Goal: Communication & Community: Answer question/provide support

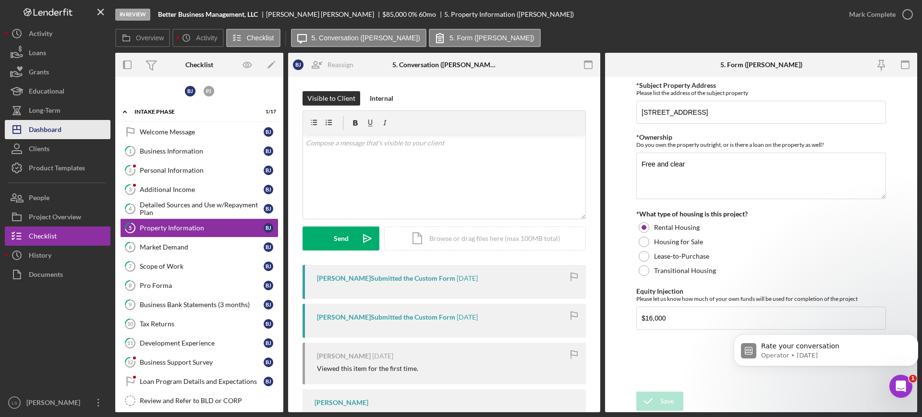
click at [83, 129] on button "Icon/Dashboard Dashboard" at bounding box center [58, 129] width 106 height 19
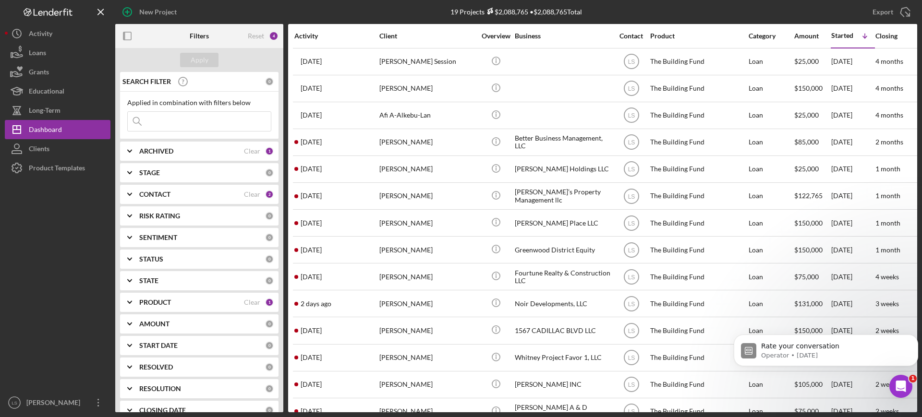
click at [221, 154] on div "ARCHIVED" at bounding box center [191, 151] width 105 height 8
click at [134, 203] on input "Archived" at bounding box center [133, 206] width 10 height 10
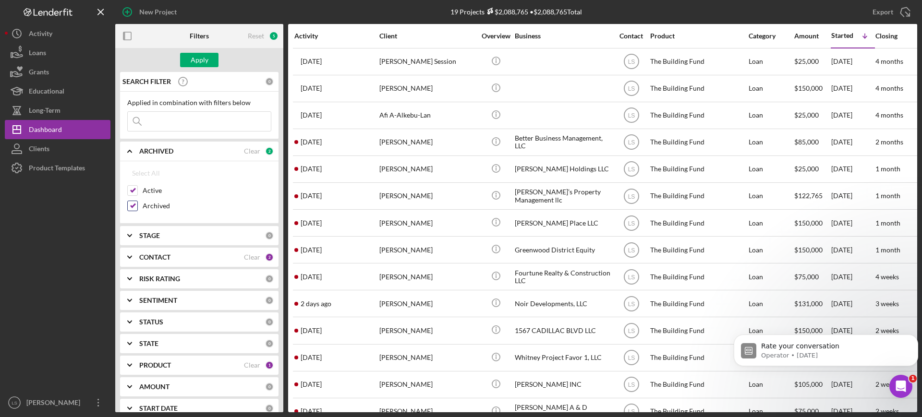
click at [132, 204] on input "Archived" at bounding box center [133, 206] width 10 height 10
checkbox input "false"
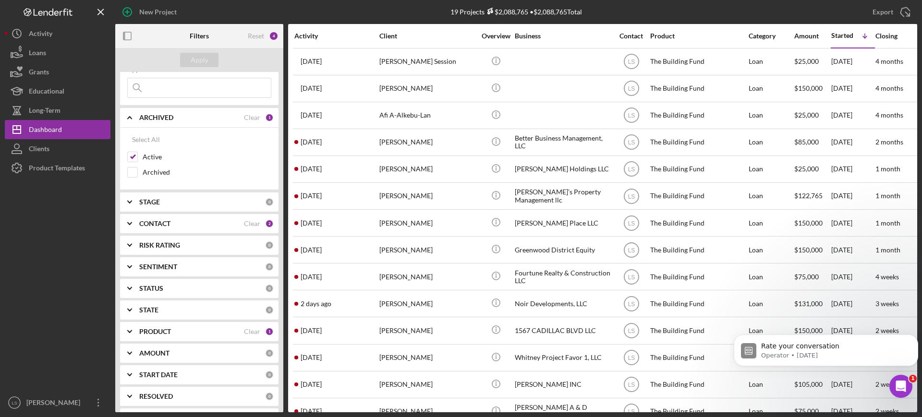
scroll to position [60, 0]
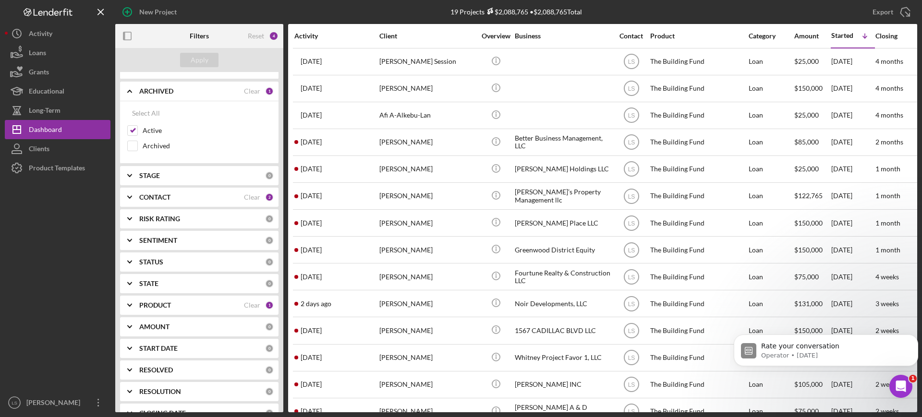
click at [204, 308] on div "PRODUCT" at bounding box center [191, 305] width 105 height 8
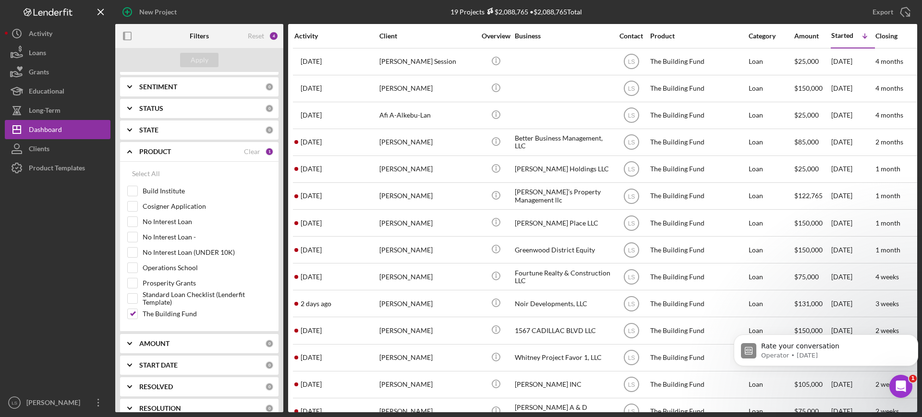
scroll to position [240, 0]
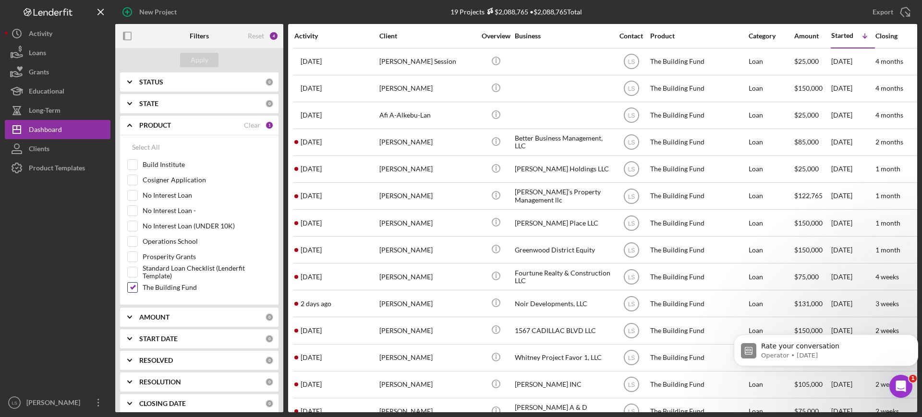
click at [132, 287] on input "The Building Fund" at bounding box center [133, 288] width 10 height 10
checkbox input "false"
click at [136, 237] on input "Operations School" at bounding box center [133, 242] width 10 height 10
checkbox input "true"
click at [203, 47] on div "Filters" at bounding box center [199, 36] width 19 height 24
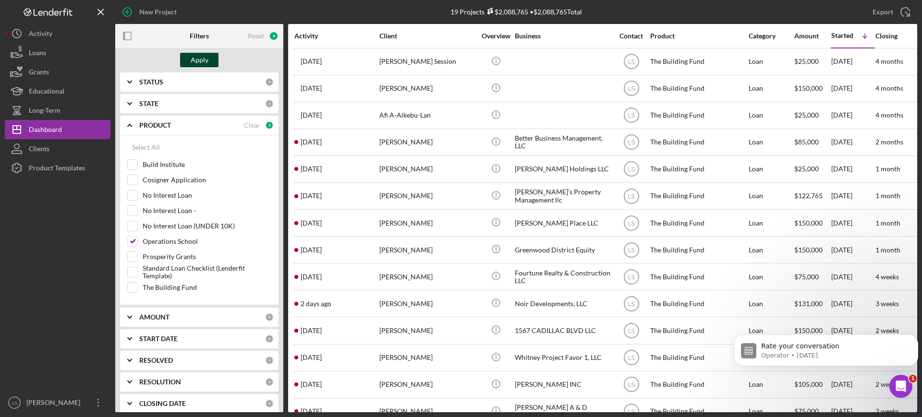
click at [206, 62] on div "Apply" at bounding box center [200, 60] width 18 height 14
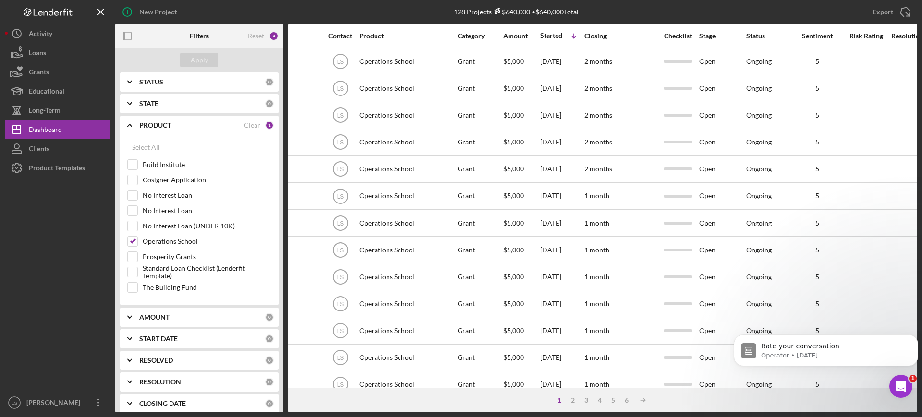
scroll to position [0, 305]
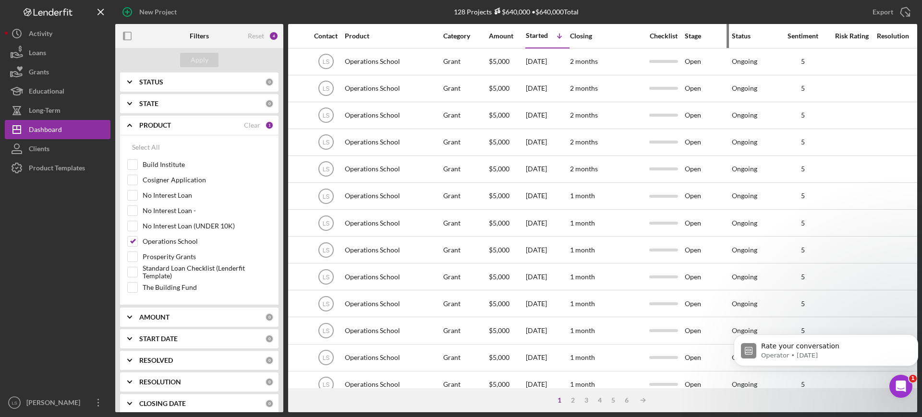
click at [695, 29] on div "Stage" at bounding box center [707, 35] width 46 height 23
click at [693, 36] on div "Stage" at bounding box center [707, 36] width 46 height 8
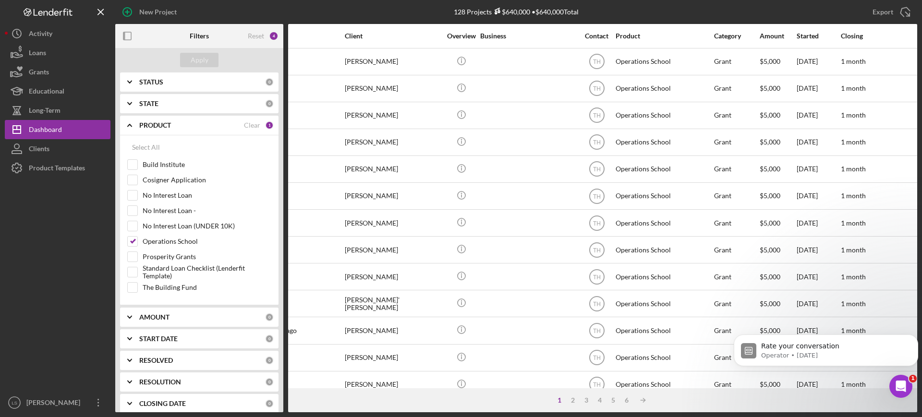
scroll to position [0, 0]
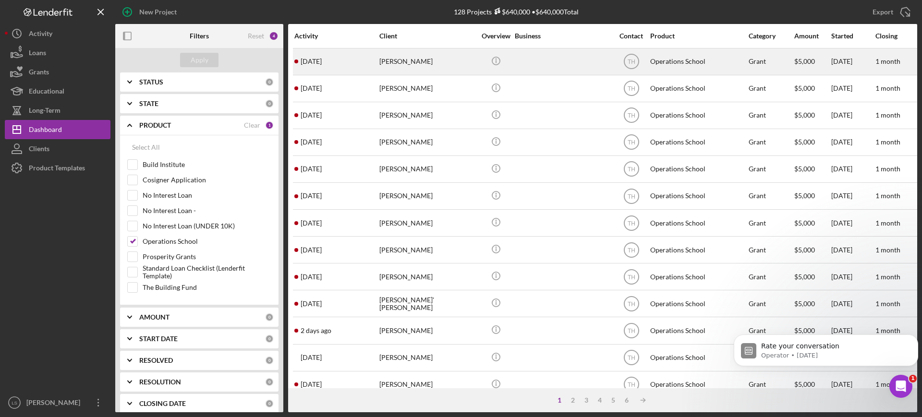
click at [439, 59] on div "[PERSON_NAME]" at bounding box center [427, 61] width 96 height 25
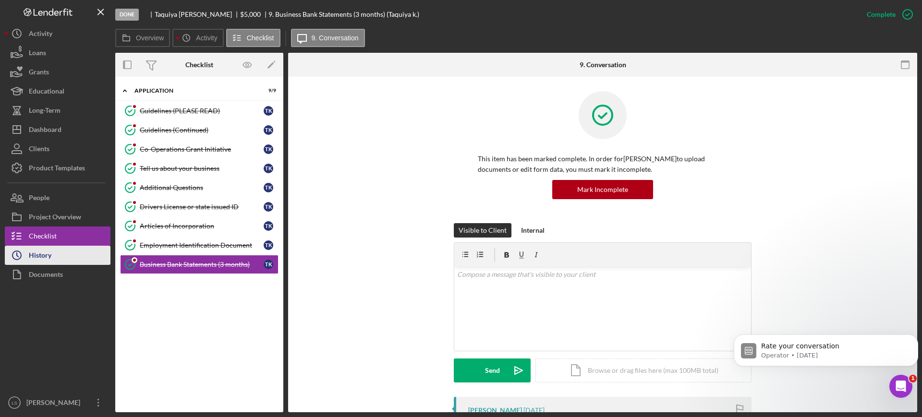
click at [57, 260] on button "Icon/History History" at bounding box center [58, 255] width 106 height 19
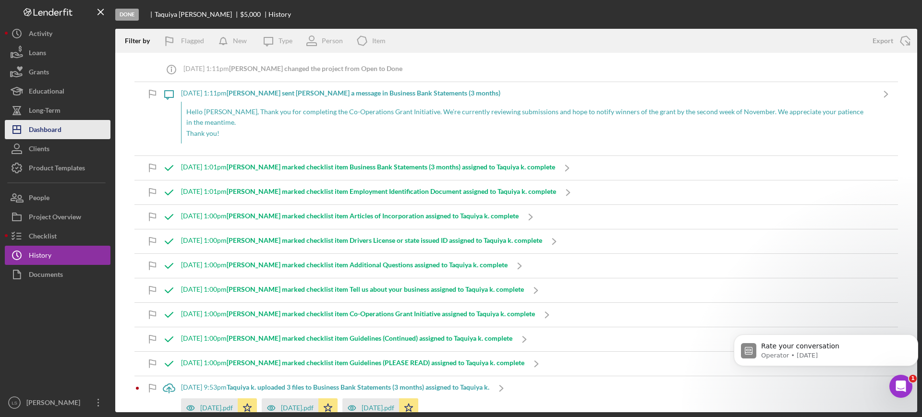
click at [75, 122] on button "Icon/Dashboard Dashboard" at bounding box center [58, 129] width 106 height 19
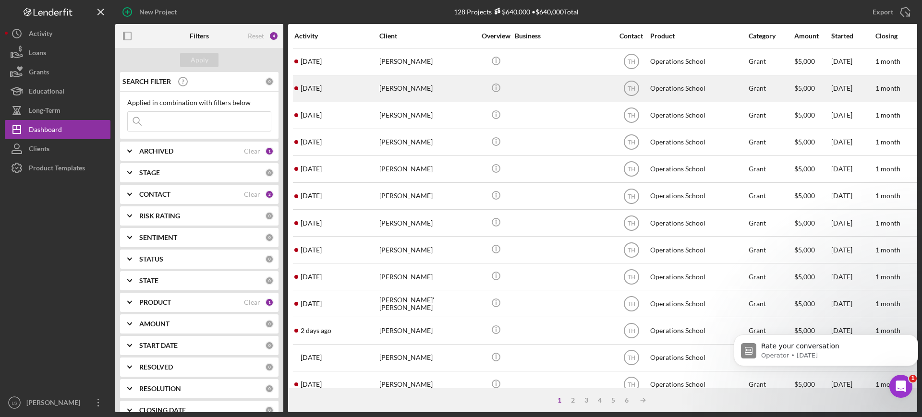
click at [395, 96] on div "[PERSON_NAME]" at bounding box center [427, 88] width 96 height 25
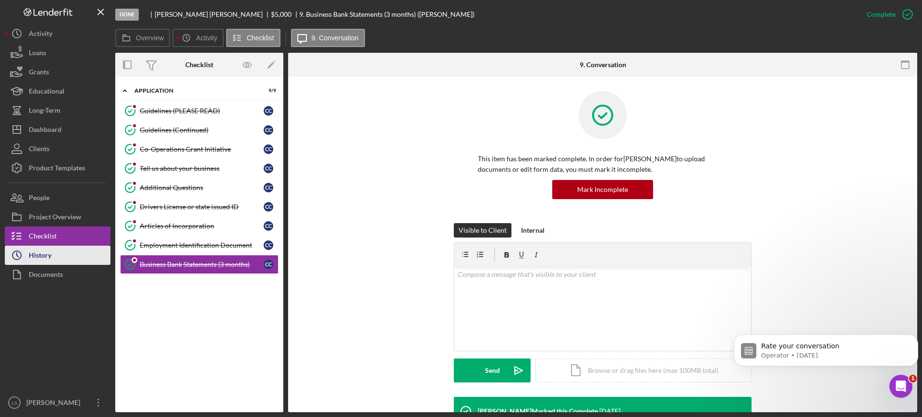
click at [56, 260] on button "Icon/History History" at bounding box center [58, 255] width 106 height 19
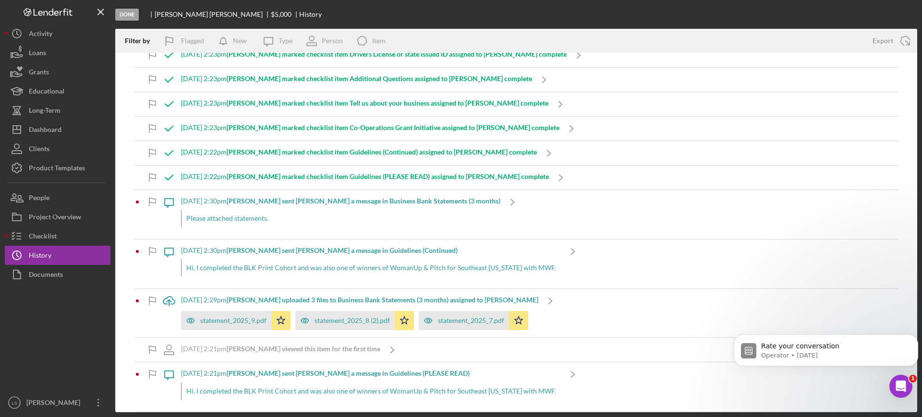
scroll to position [120, 0]
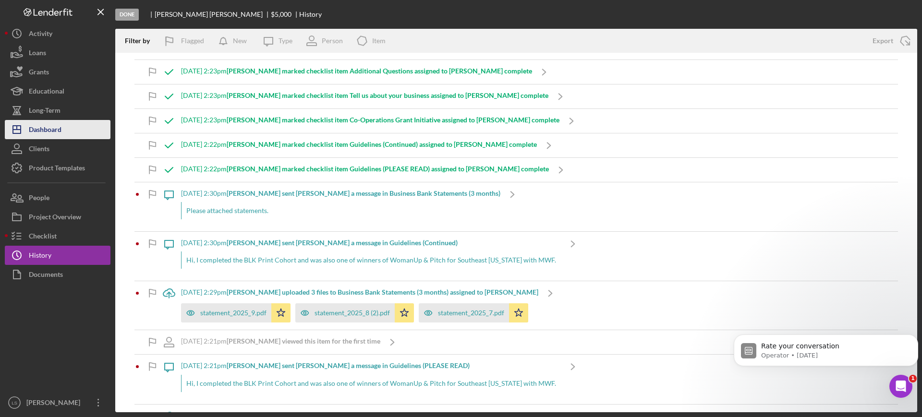
click at [78, 131] on button "Icon/Dashboard Dashboard" at bounding box center [58, 129] width 106 height 19
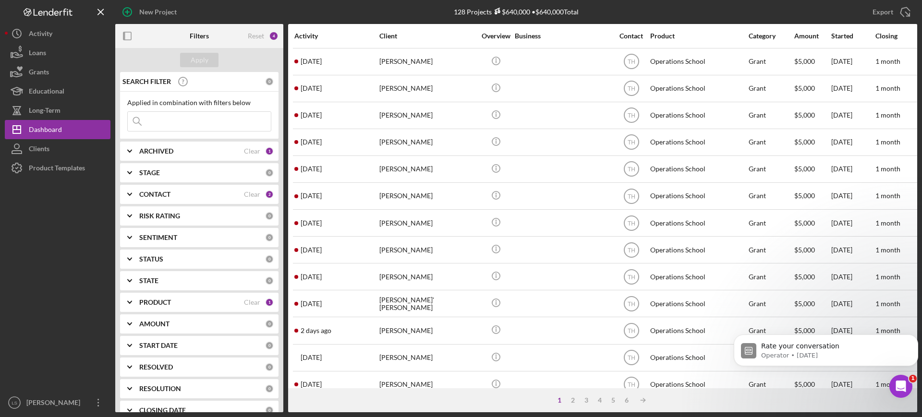
click at [434, 69] on div "[PERSON_NAME]" at bounding box center [427, 61] width 96 height 25
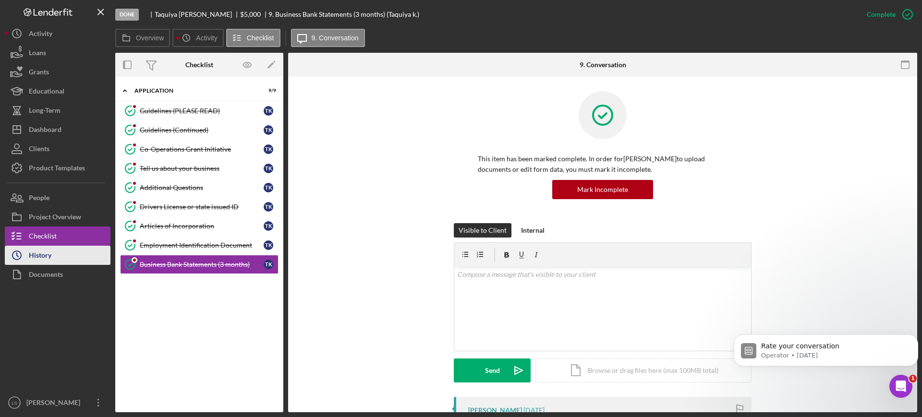
click at [64, 258] on button "Icon/History History" at bounding box center [58, 255] width 106 height 19
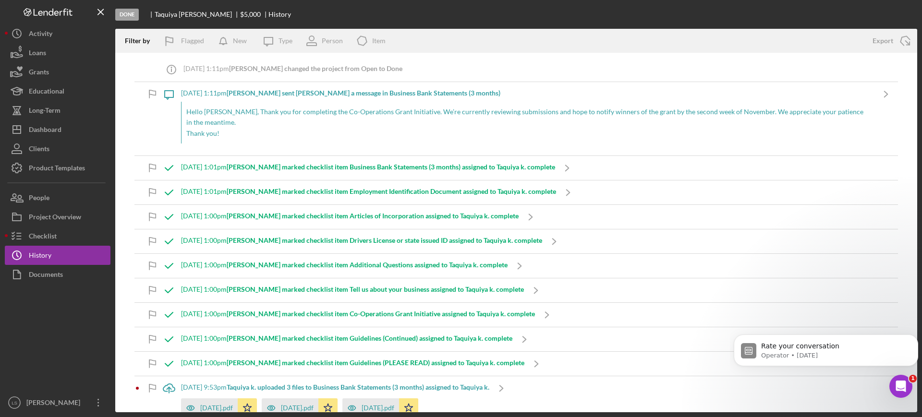
click at [191, 108] on p "Hello [PERSON_NAME], Thank you for completing the Co-Operations Grant Initiativ…" at bounding box center [527, 118] width 683 height 22
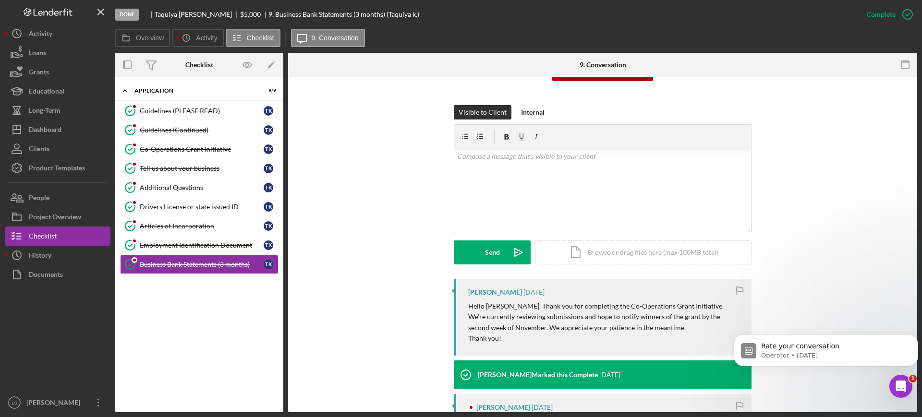
scroll to position [120, 0]
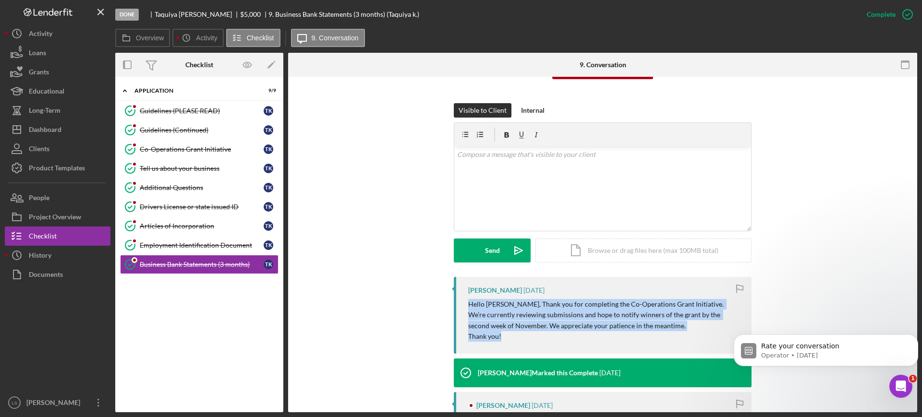
drag, startPoint x: 488, startPoint y: 335, endPoint x: 466, endPoint y: 304, distance: 37.8
click at [466, 304] on div "[PERSON_NAME] [DATE] Hello [PERSON_NAME], Thank you for completing the Co-Opera…" at bounding box center [603, 315] width 298 height 77
copy div "Hello [PERSON_NAME], Thank you for completing the Co-Operations Grant Initiativ…"
click at [56, 136] on div "Dashboard" at bounding box center [45, 131] width 33 height 22
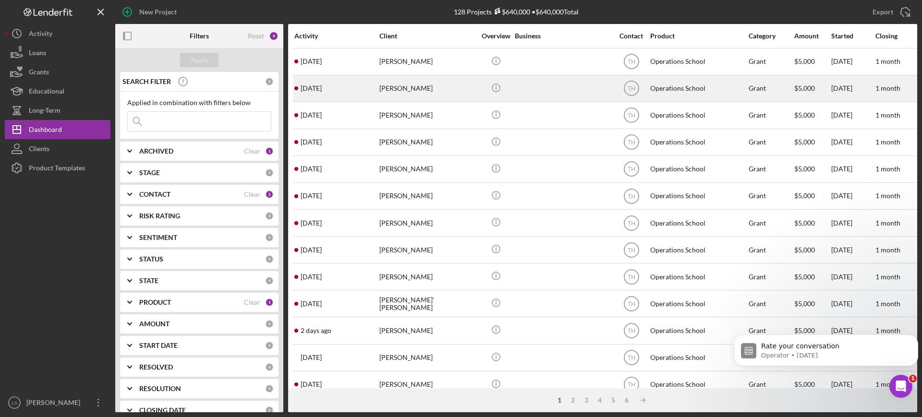
click at [391, 88] on div "[PERSON_NAME]" at bounding box center [427, 88] width 96 height 25
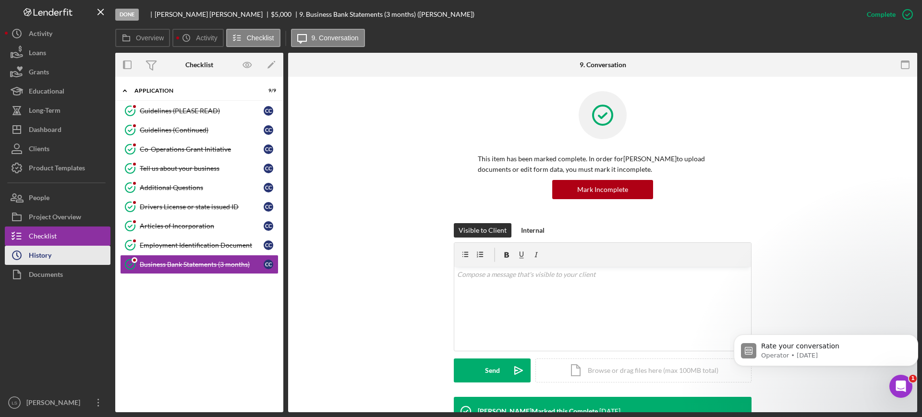
click at [48, 261] on div "History" at bounding box center [40, 257] width 23 height 22
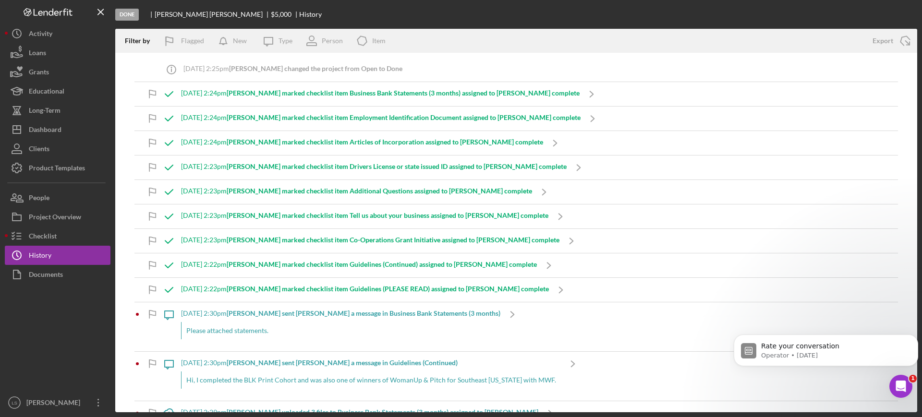
scroll to position [60, 0]
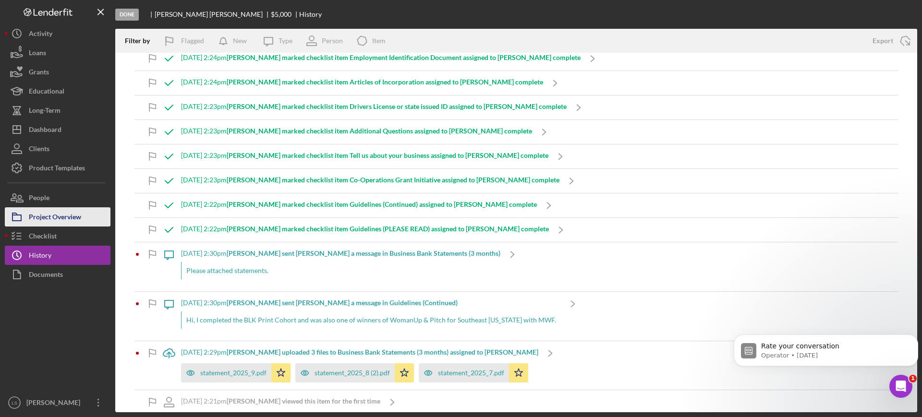
click at [62, 223] on div "Project Overview" at bounding box center [55, 218] width 52 height 22
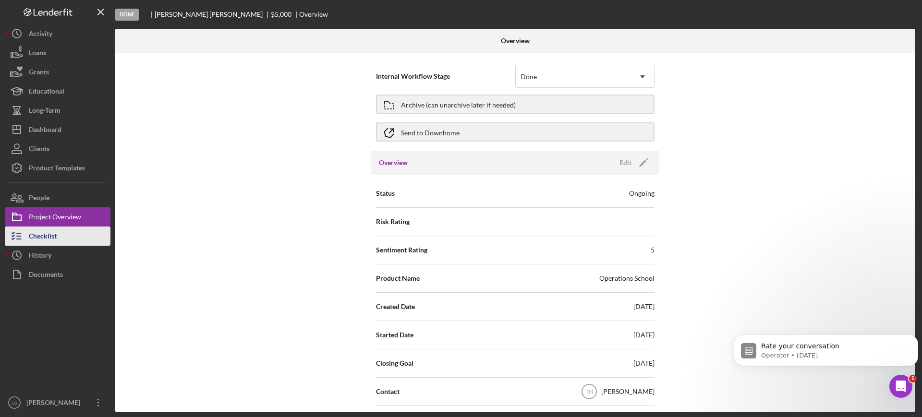
click at [36, 243] on div "Checklist" at bounding box center [43, 238] width 28 height 22
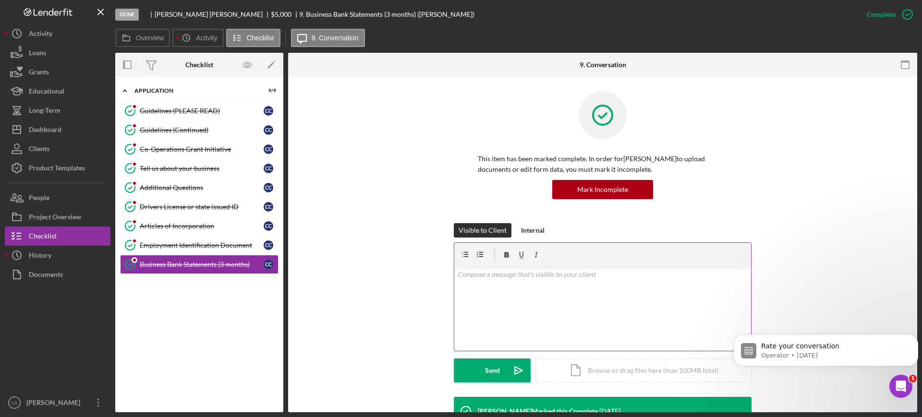
click at [540, 280] on p at bounding box center [602, 274] width 291 height 11
paste div
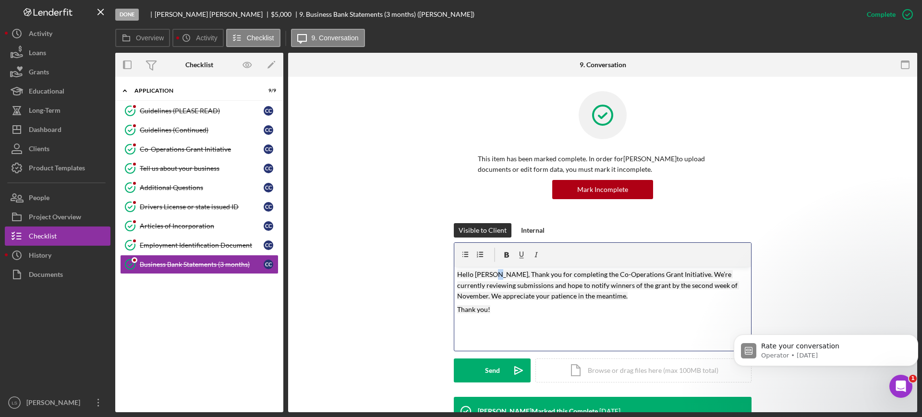
click at [491, 276] on mark "Hello [PERSON_NAME], Thank you for completing the Co-Operations Grant Initiativ…" at bounding box center [598, 285] width 282 height 30
click at [472, 373] on button "Send Icon/icon-invite-send" at bounding box center [492, 371] width 77 height 24
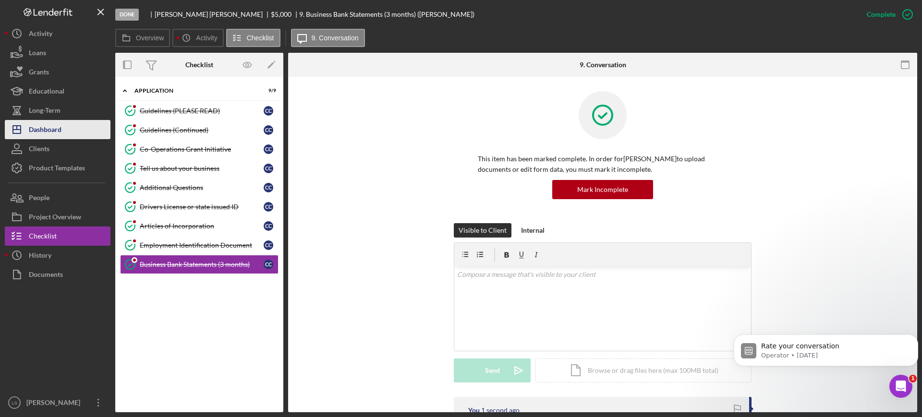
click at [59, 122] on div "Dashboard" at bounding box center [45, 131] width 33 height 22
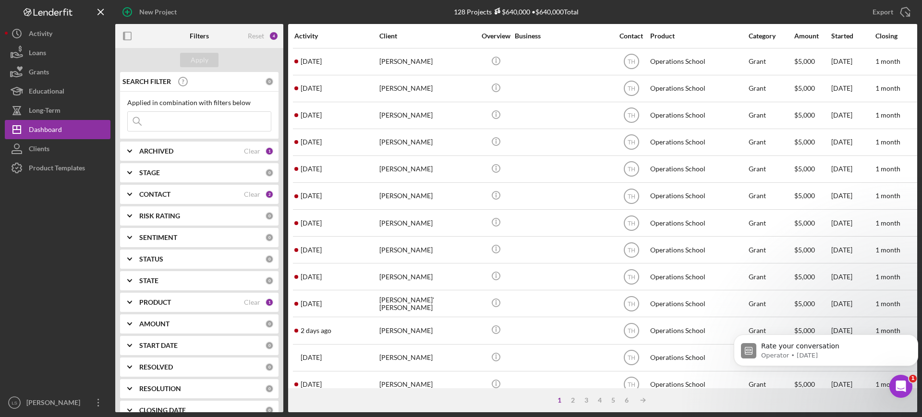
click at [416, 123] on div "[PERSON_NAME]" at bounding box center [427, 115] width 96 height 25
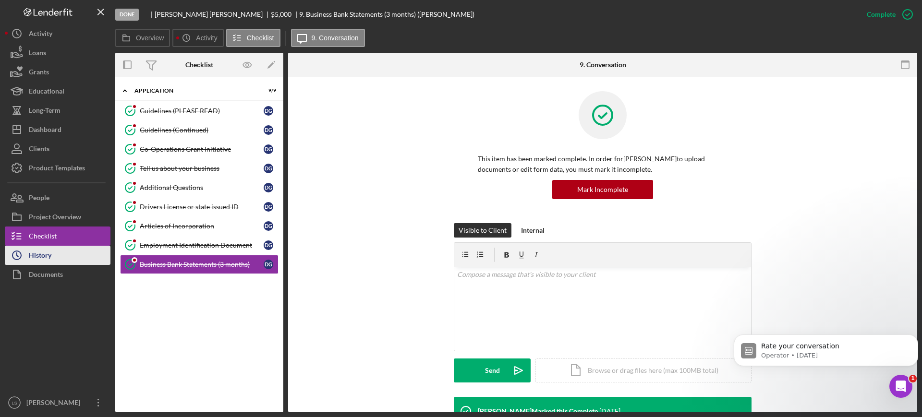
click at [40, 261] on div "History" at bounding box center [40, 257] width 23 height 22
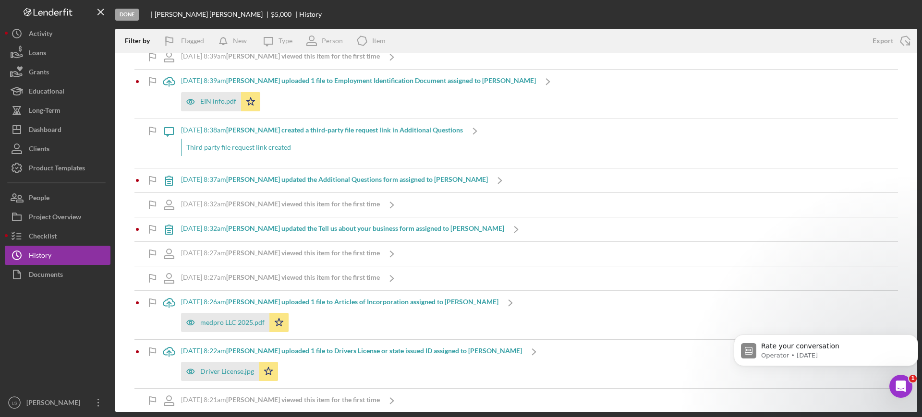
scroll to position [613, 0]
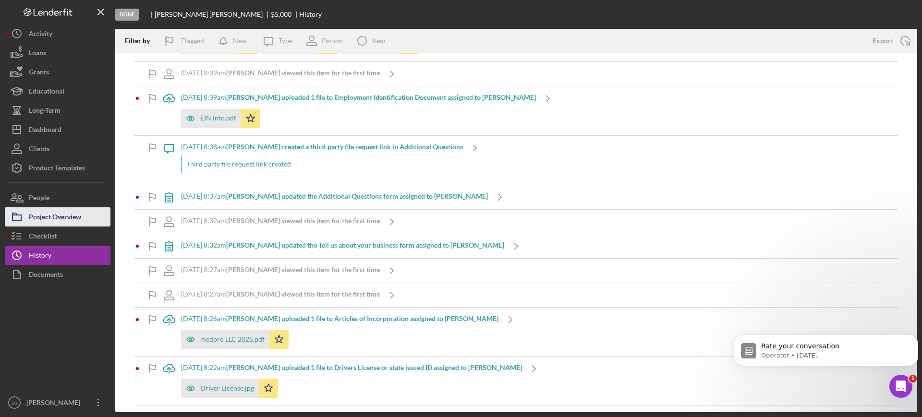
click at [58, 223] on div "Project Overview" at bounding box center [55, 218] width 52 height 22
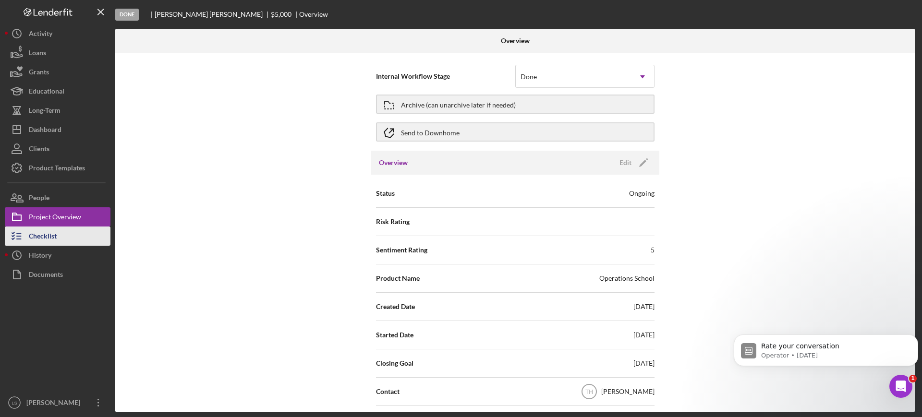
click at [39, 242] on div "Checklist" at bounding box center [43, 238] width 28 height 22
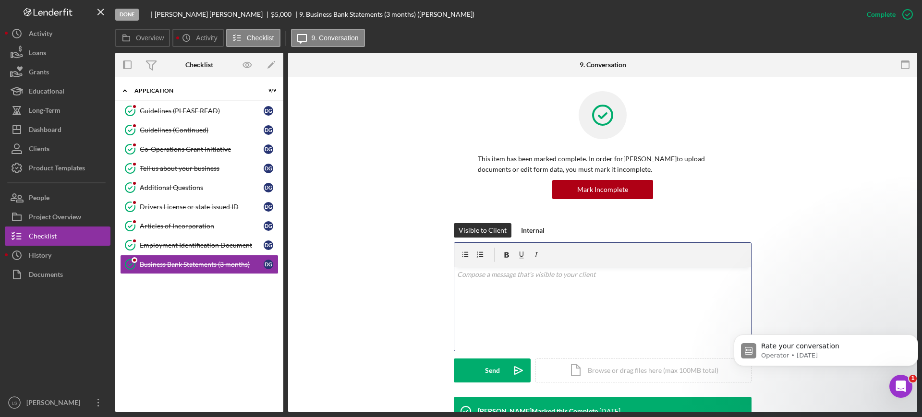
click at [534, 286] on div "v Color teal Color pink Remove color Add row above Add row below Add column bef…" at bounding box center [602, 309] width 297 height 84
paste div
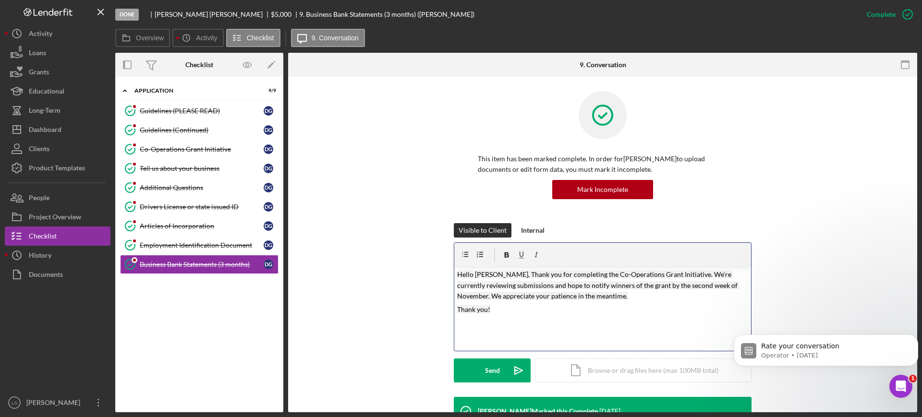
click at [495, 275] on mark "Hello [PERSON_NAME], Thank you for completing the Co-Operations Grant Initiativ…" at bounding box center [598, 285] width 282 height 30
click at [494, 363] on div "Send" at bounding box center [492, 371] width 15 height 24
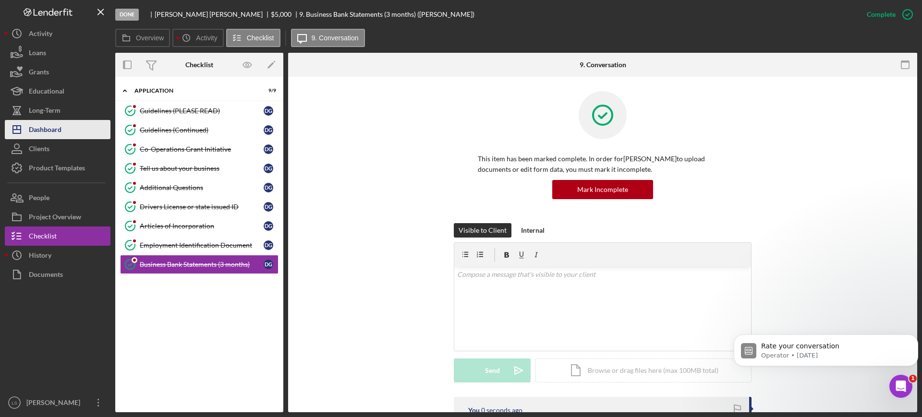
drag, startPoint x: 74, startPoint y: 129, endPoint x: 93, endPoint y: 136, distance: 20.2
click at [74, 129] on button "Icon/Dashboard Dashboard" at bounding box center [58, 129] width 106 height 19
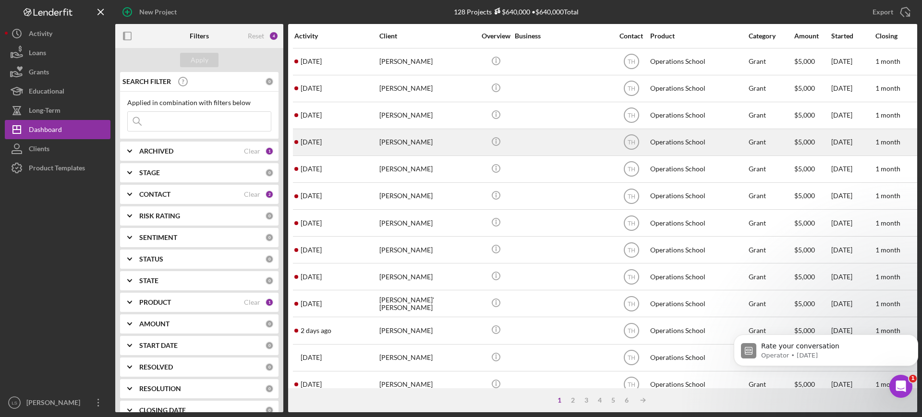
click at [431, 139] on div "[PERSON_NAME]" at bounding box center [427, 142] width 96 height 25
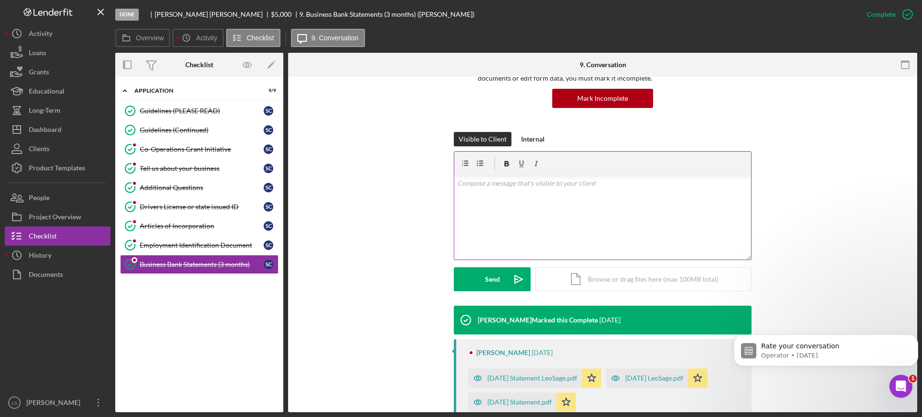
scroll to position [180, 0]
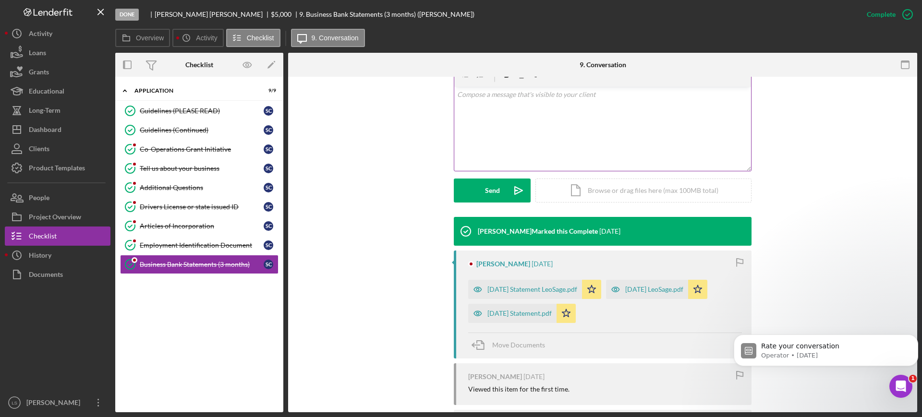
click at [574, 133] on div "v Color teal Color pink Remove color Add row above Add row below Add column bef…" at bounding box center [602, 129] width 297 height 84
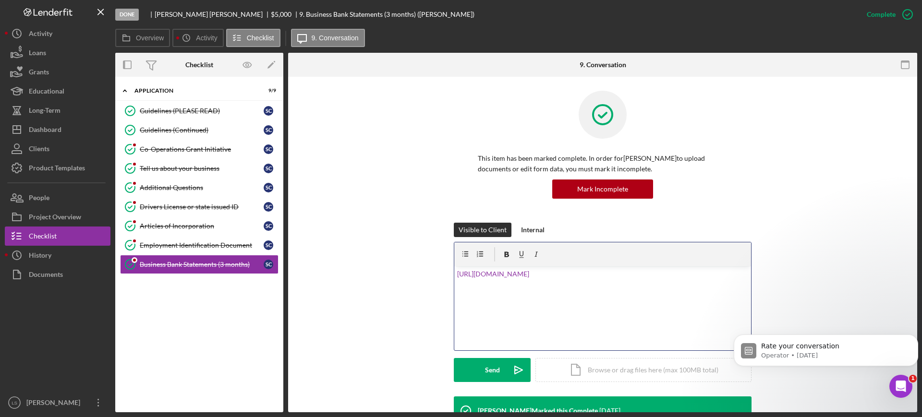
scroll to position [0, 0]
click at [786, 142] on div "This item has been marked complete. In order for [PERSON_NAME] to upload docume…" at bounding box center [602, 157] width 600 height 132
click at [521, 300] on div "v Color teal Color pink Remove color Add row above Add row below Add column bef…" at bounding box center [602, 309] width 297 height 84
drag, startPoint x: 575, startPoint y: 270, endPoint x: 416, endPoint y: 279, distance: 158.6
click at [381, 273] on div "Visible to Client Internal v Color teal Color pink Remove color Add row above A…" at bounding box center [602, 310] width 600 height 174
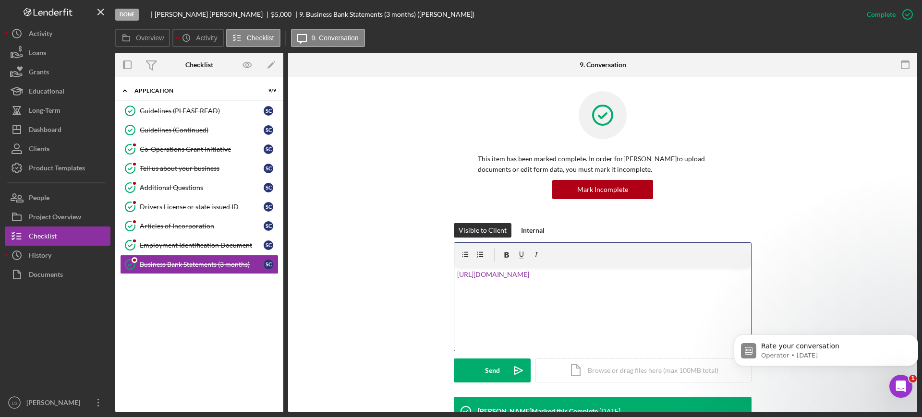
paste div
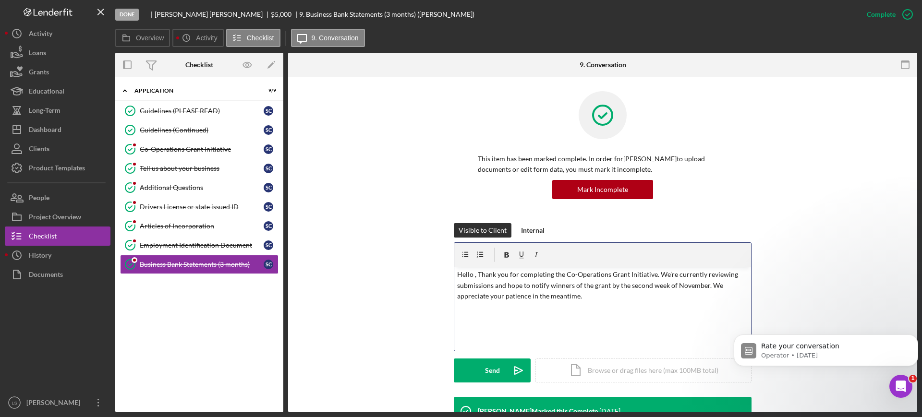
click at [471, 277] on p "Hello , Thank you for completing the Co-Operations Grant Initiative. We’re curr…" at bounding box center [602, 285] width 291 height 32
click at [502, 274] on p "Hello [PERSON_NAME] , Thank you for completing the Co-Operations Grant Initiati…" at bounding box center [602, 285] width 291 height 32
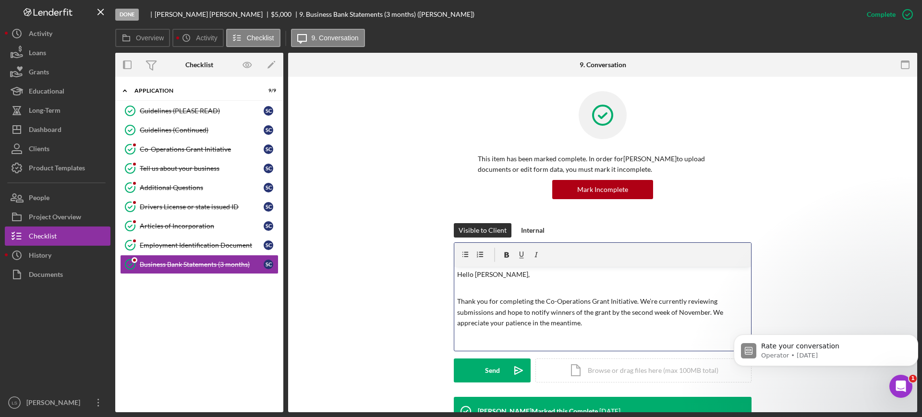
click at [594, 322] on p "Thank you for completing the Co-Operations Grant Initiative. We’re currently re…" at bounding box center [602, 312] width 291 height 32
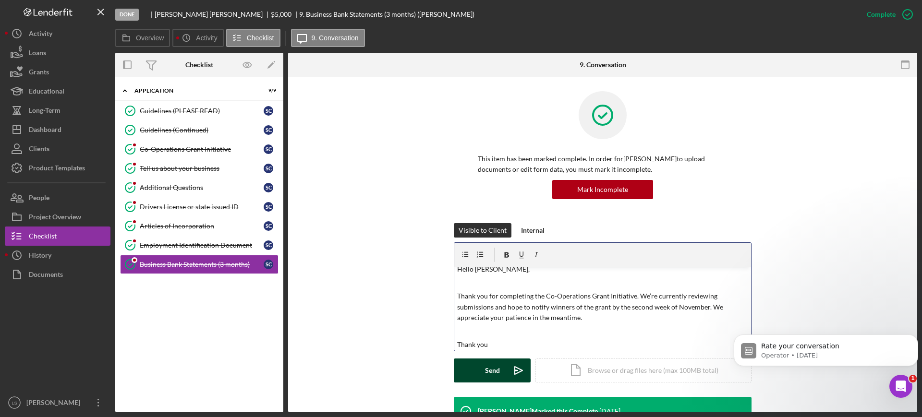
click at [506, 369] on icon "Icon/icon-invite-send" at bounding box center [518, 371] width 24 height 24
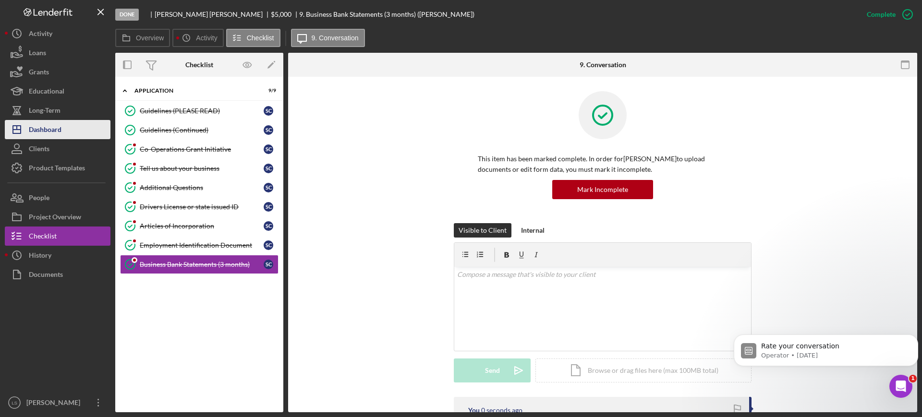
scroll to position [0, 0]
click at [46, 126] on div "Dashboard" at bounding box center [45, 131] width 33 height 22
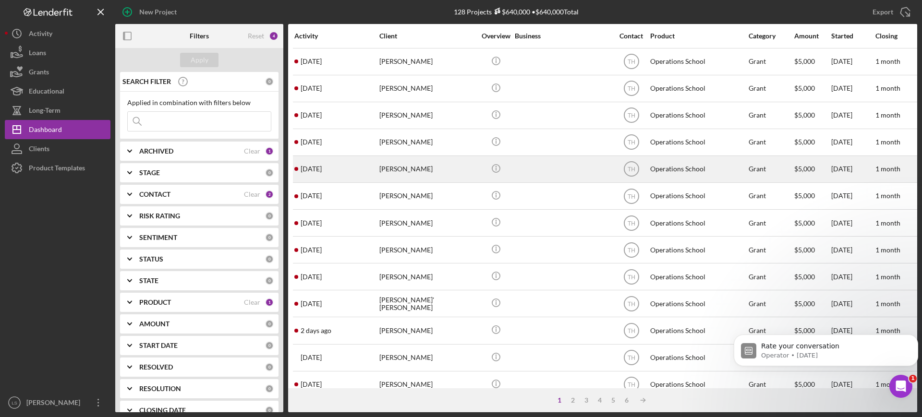
click at [444, 170] on div "[PERSON_NAME]" at bounding box center [427, 168] width 96 height 25
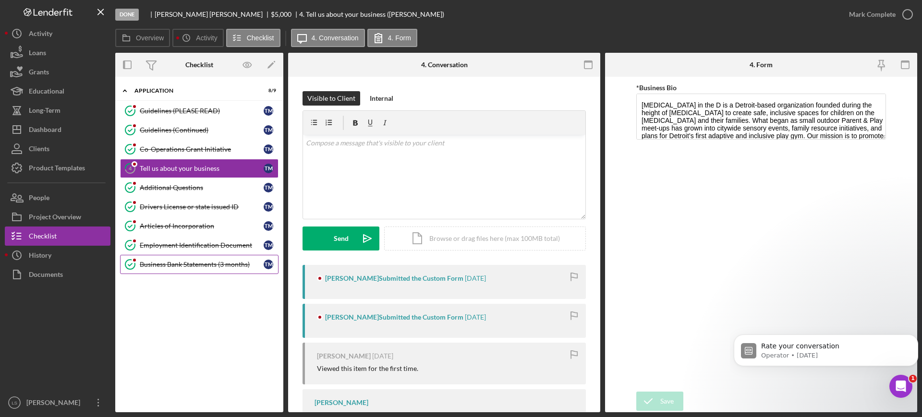
click at [234, 260] on link "Business Bank Statements (3 months) Business Bank Statements (3 months) T M" at bounding box center [199, 264] width 158 height 19
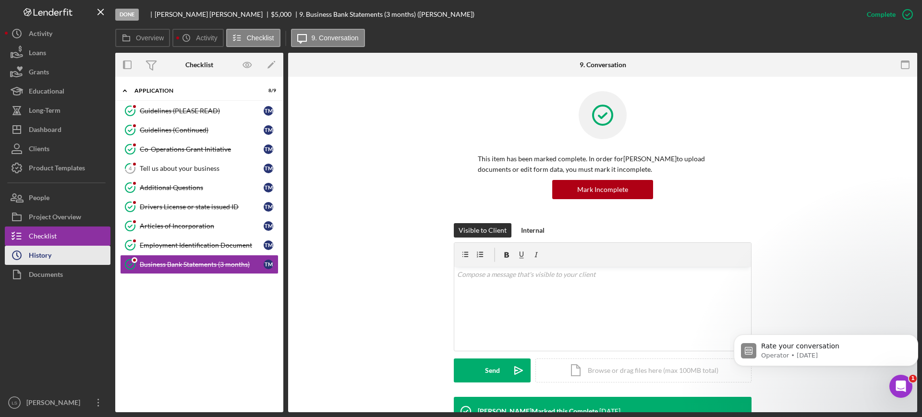
click at [29, 250] on div "History" at bounding box center [40, 257] width 23 height 22
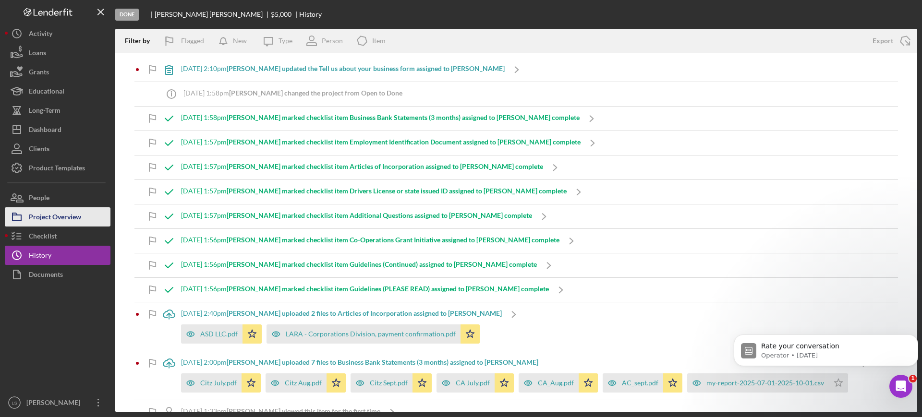
click at [67, 220] on div "Project Overview" at bounding box center [55, 218] width 52 height 22
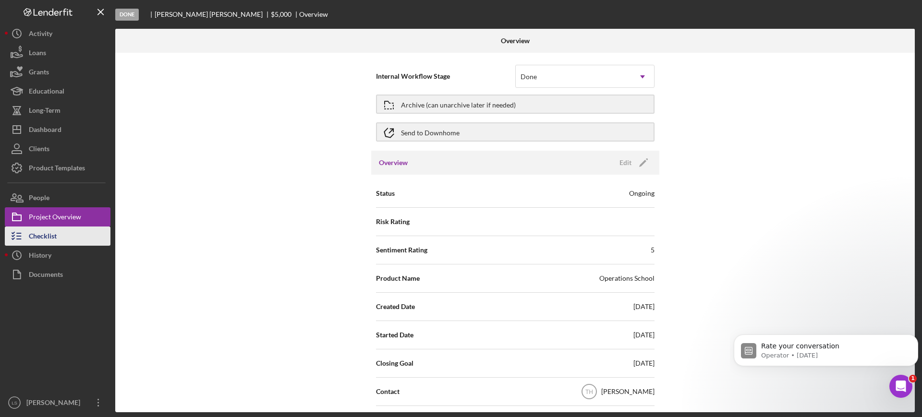
click at [74, 230] on button "Checklist" at bounding box center [58, 236] width 106 height 19
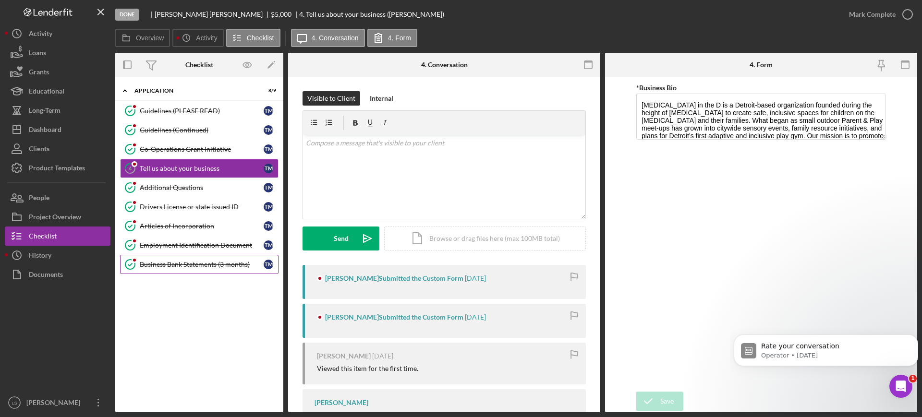
click at [208, 268] on link "Business Bank Statements (3 months) Business Bank Statements (3 months) T M" at bounding box center [199, 264] width 158 height 19
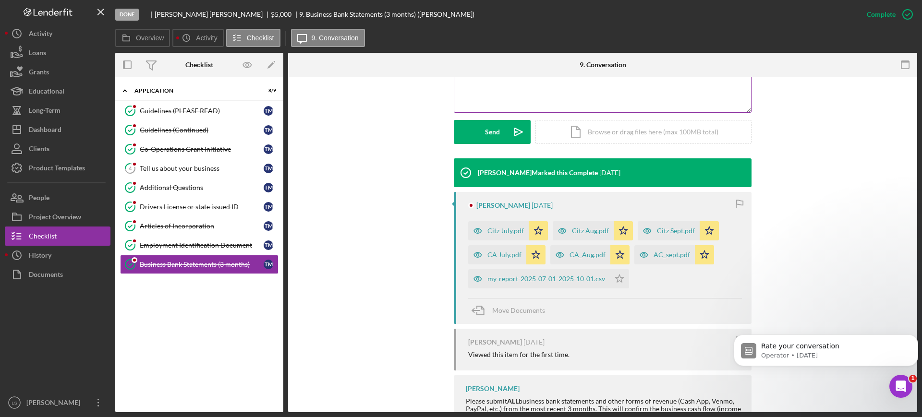
scroll to position [106, 0]
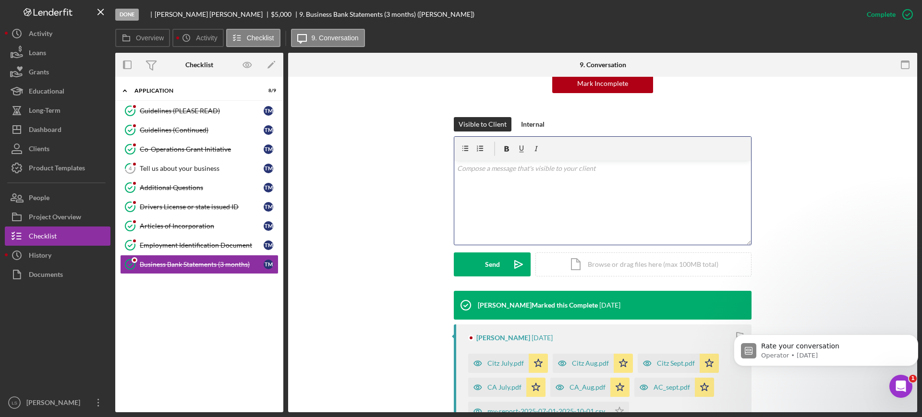
click at [591, 180] on div "v Color teal Color pink Remove color Add row above Add row below Add column bef…" at bounding box center [602, 203] width 297 height 84
paste div
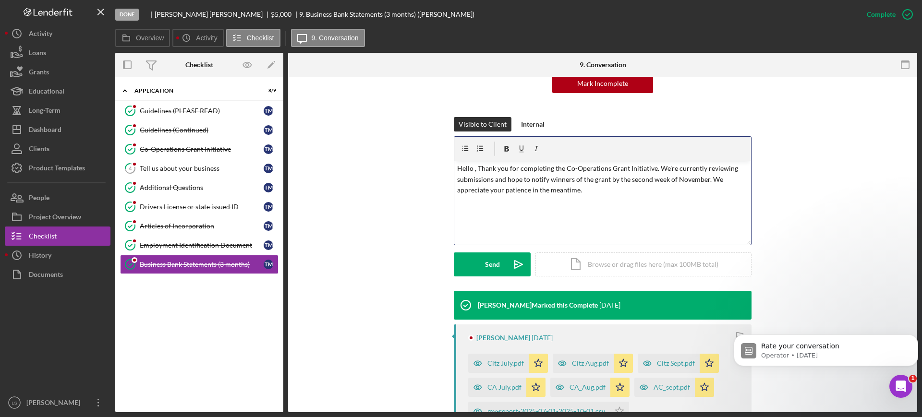
click at [470, 172] on p "Hello , Thank you for completing the Co-Operations Grant Initiative. We’re curr…" at bounding box center [602, 179] width 291 height 32
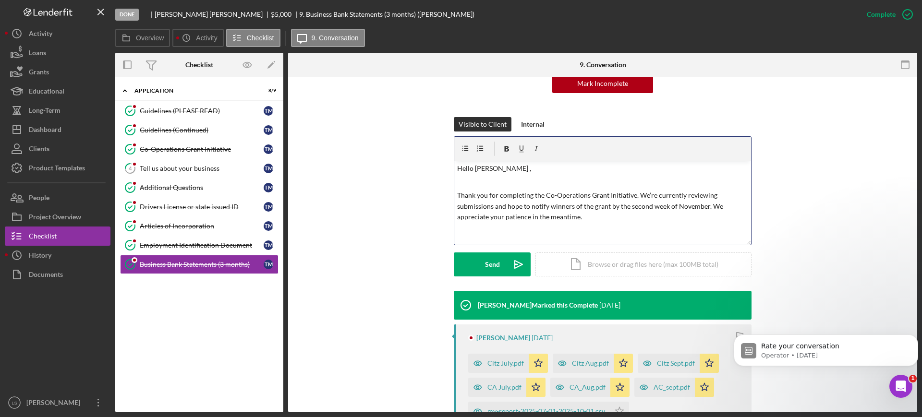
click at [491, 171] on p "Hello [PERSON_NAME] ," at bounding box center [602, 168] width 291 height 11
click at [595, 218] on p "Thank you for completing the Co-Operations Grant Initiative. We’re currently re…" at bounding box center [602, 206] width 291 height 32
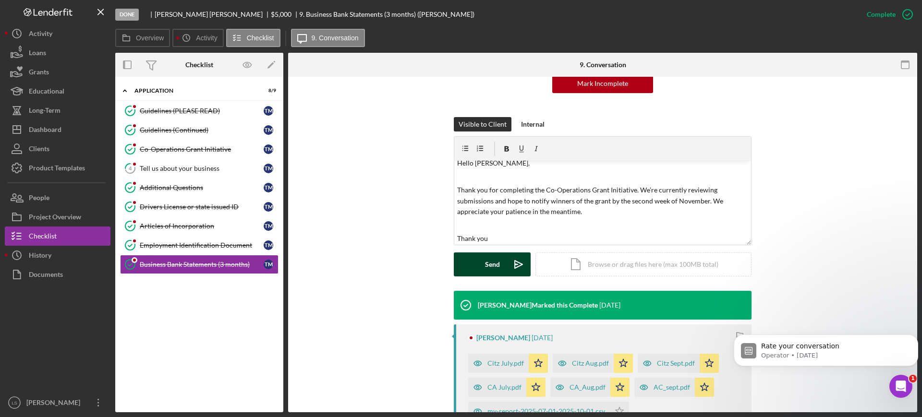
click at [489, 265] on div "Send" at bounding box center [492, 264] width 15 height 24
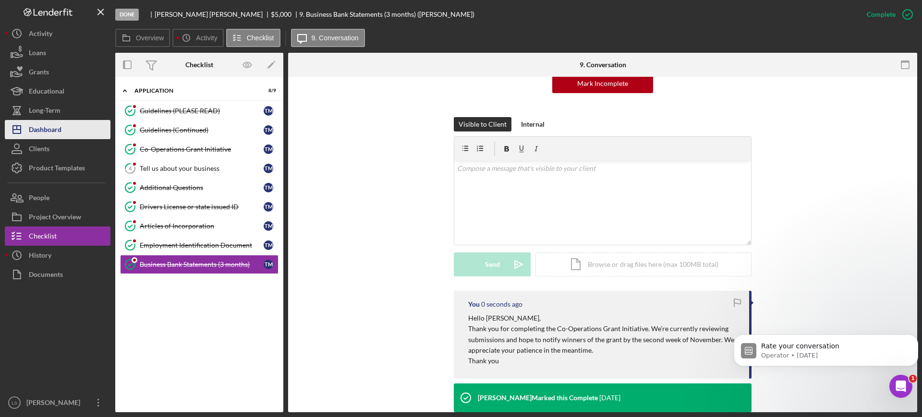
scroll to position [0, 0]
click at [49, 132] on div "Dashboard" at bounding box center [45, 131] width 33 height 22
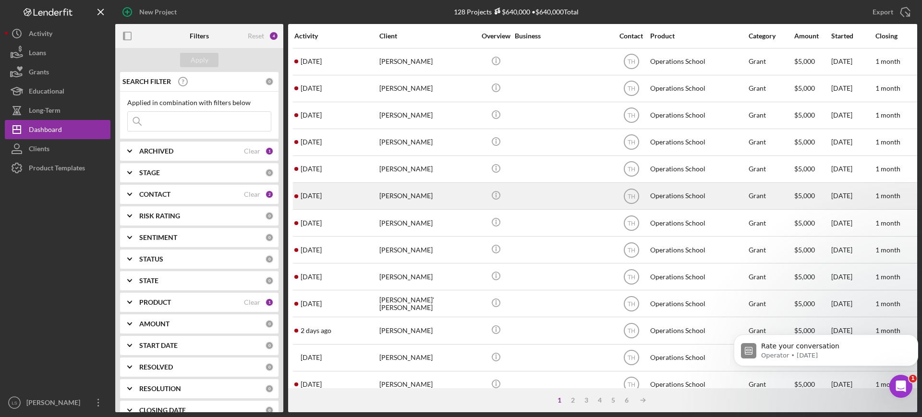
click at [440, 188] on div "[PERSON_NAME]" at bounding box center [427, 195] width 96 height 25
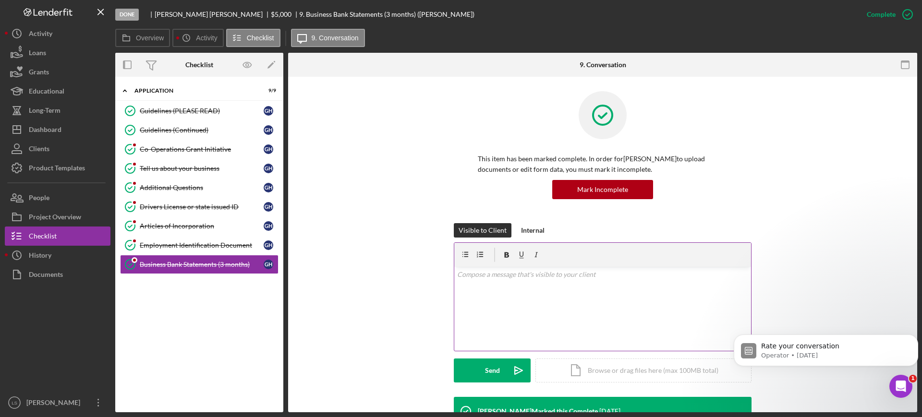
click at [596, 324] on div "v Color teal Color pink Remove color Add row above Add row below Add column bef…" at bounding box center [602, 309] width 297 height 84
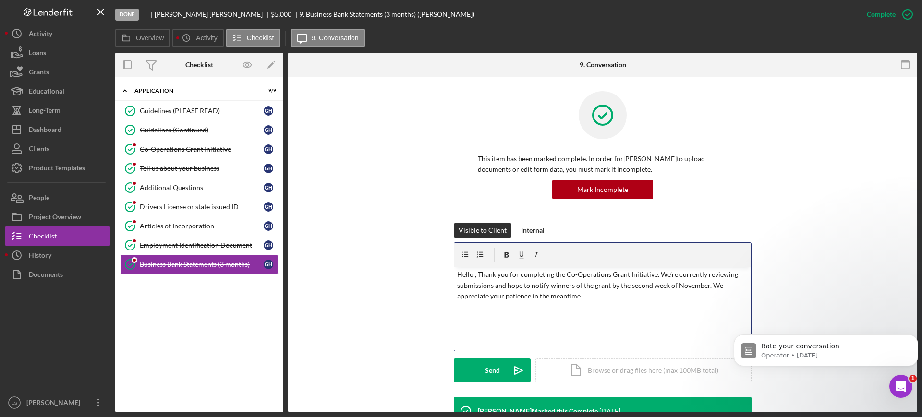
click at [473, 275] on p "Hello , Thank you for completing the Co-Operations Grant Initiative. We’re curr…" at bounding box center [602, 285] width 291 height 32
click at [602, 299] on p "Hello , Thank you for completing the Co-Operations Grant Initiative. We’re curr…" at bounding box center [602, 285] width 291 height 32
drag, startPoint x: 476, startPoint y: 320, endPoint x: 436, endPoint y: 267, distance: 66.1
click at [436, 267] on div "Visible to Client Internal v Color teal Color pink Remove color Add row above A…" at bounding box center [602, 310] width 600 height 174
click at [497, 285] on p "Hello , Thank you for completing the Co-Operations Grant Initiative. We’re curr…" at bounding box center [602, 285] width 291 height 32
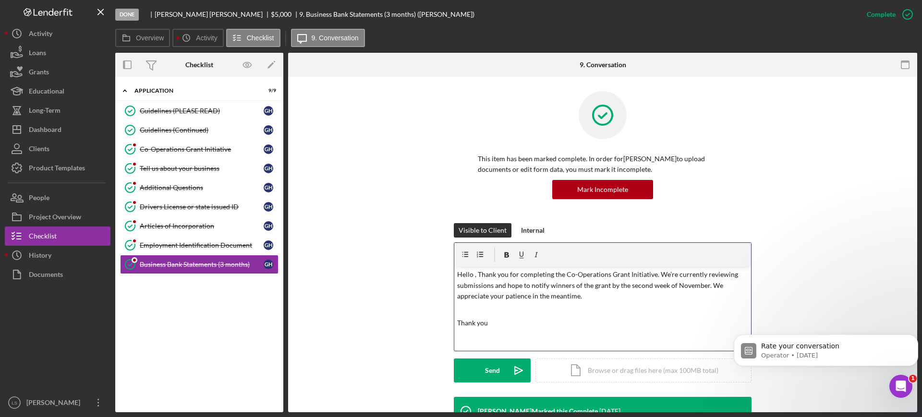
click at [477, 275] on p "Hello , Thank you for completing the Co-Operations Grant Initiative. We’re curr…" at bounding box center [602, 285] width 291 height 32
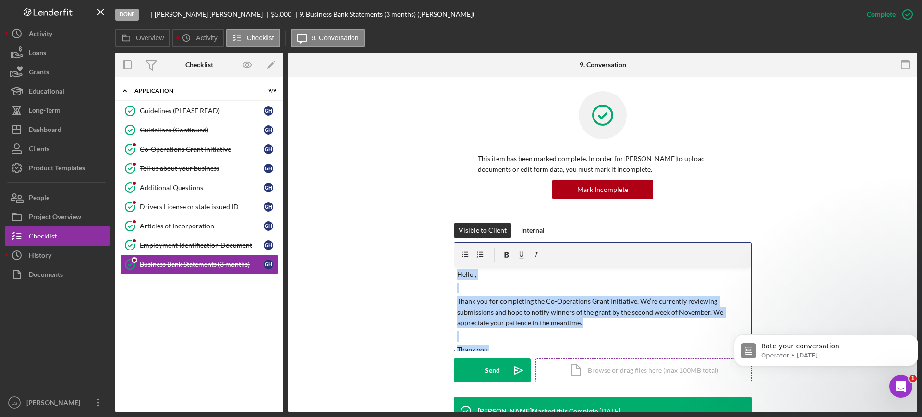
scroll to position [21, 0]
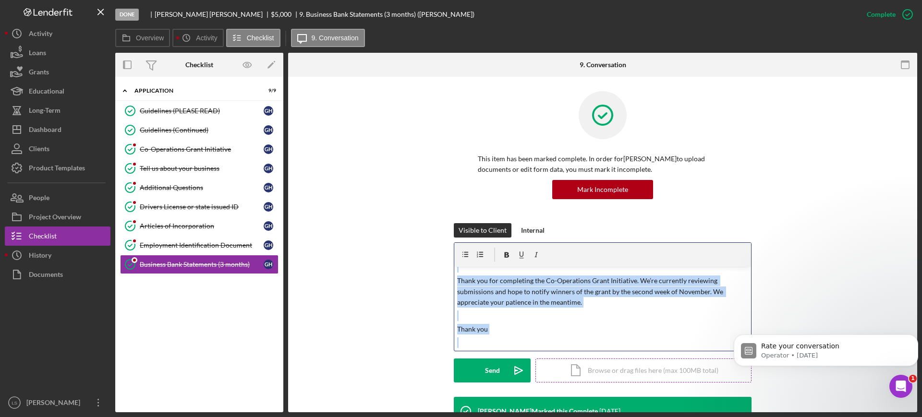
drag, startPoint x: 456, startPoint y: 274, endPoint x: 602, endPoint y: 361, distance: 170.9
click at [602, 361] on form "v Color teal Color pink Remove color Add row above Add row below Add column bef…" at bounding box center [603, 312] width 298 height 140
copy div "Hello , Thank you for completing the Co-Operations Grant Initiative. We’re curr…"
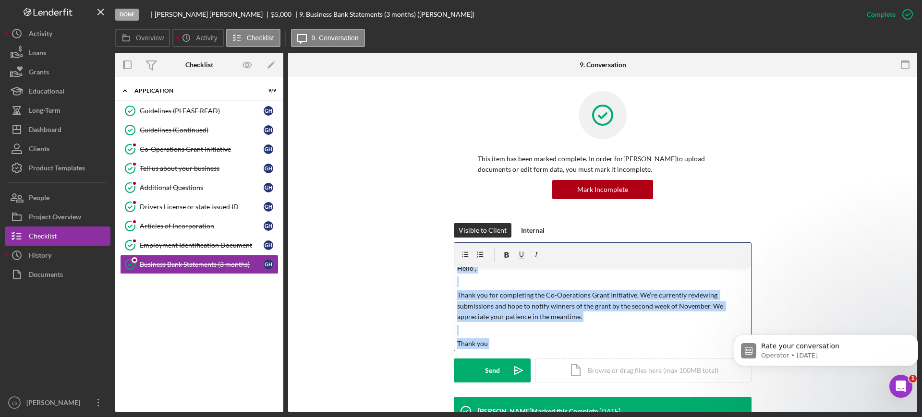
scroll to position [0, 0]
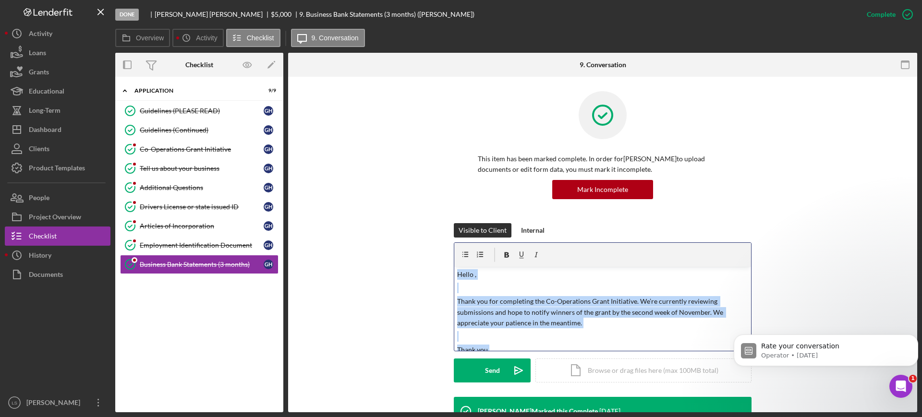
click at [470, 272] on p "Hello ," at bounding box center [602, 274] width 291 height 11
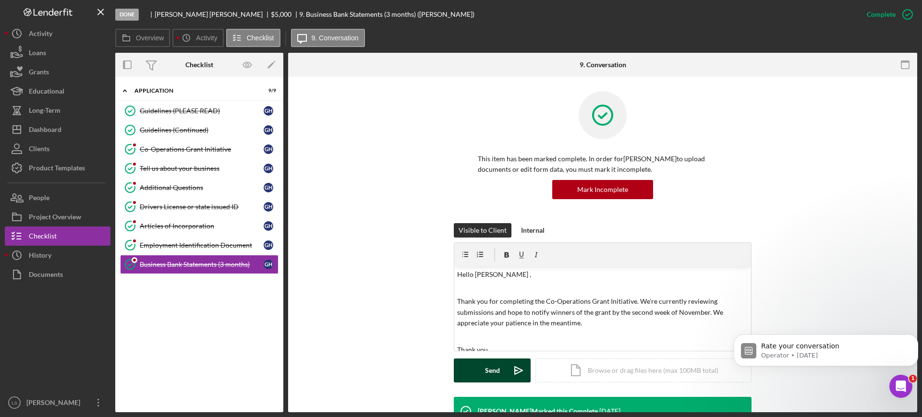
click at [486, 364] on div "Send" at bounding box center [492, 371] width 15 height 24
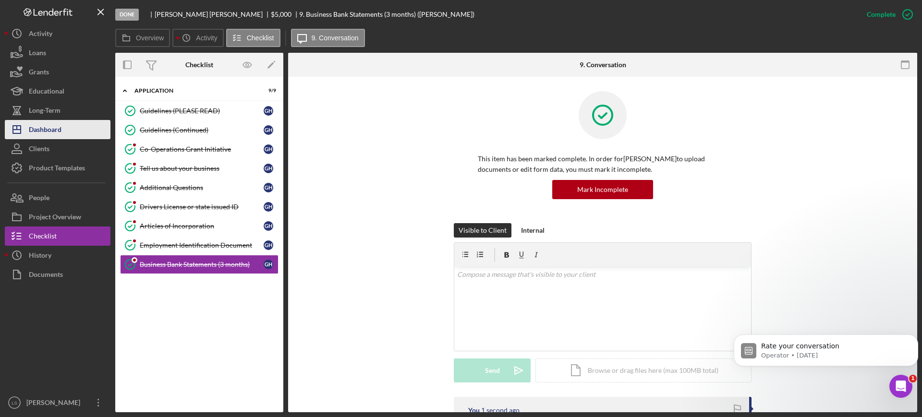
click at [73, 132] on button "Icon/Dashboard Dashboard" at bounding box center [58, 129] width 106 height 19
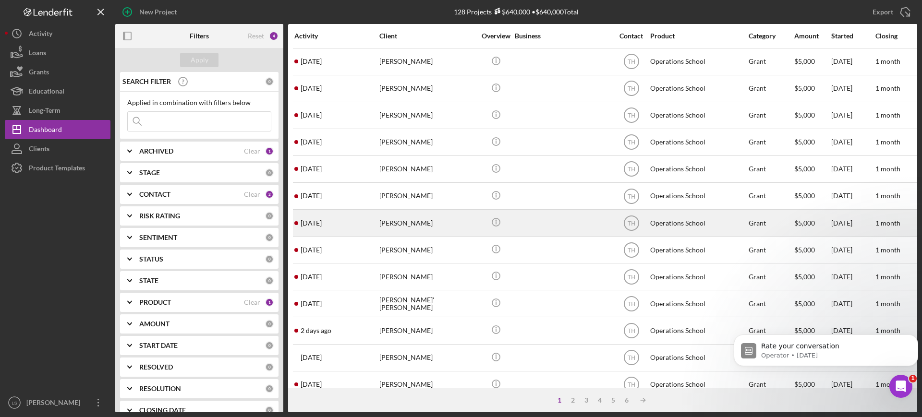
click at [430, 216] on div "[PERSON_NAME]" at bounding box center [427, 222] width 96 height 25
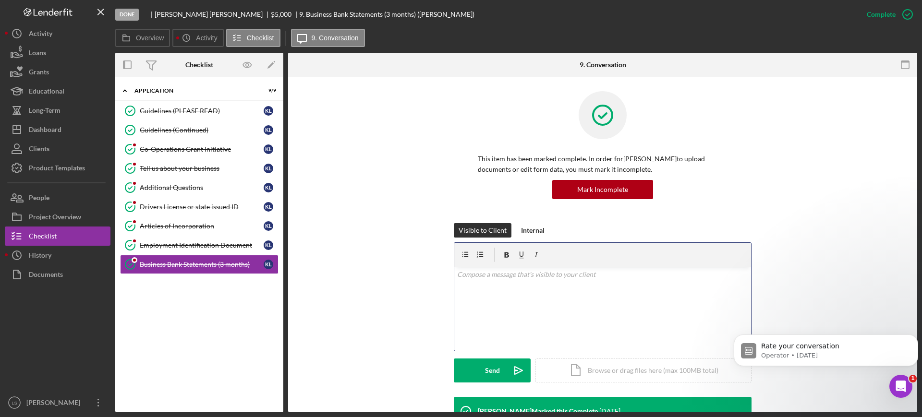
click at [598, 300] on div "v Color teal Color pink Remove color Add row above Add row below Add column bef…" at bounding box center [602, 309] width 297 height 84
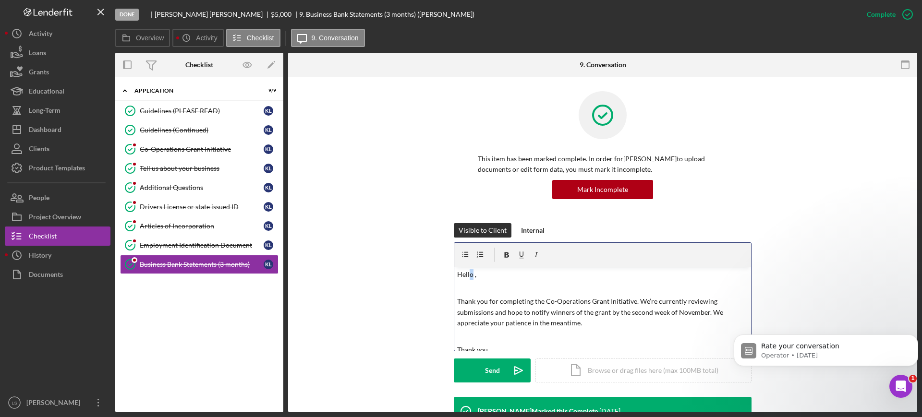
click at [471, 278] on p "Hello ," at bounding box center [602, 274] width 291 height 11
click at [495, 372] on div "Send" at bounding box center [492, 371] width 15 height 24
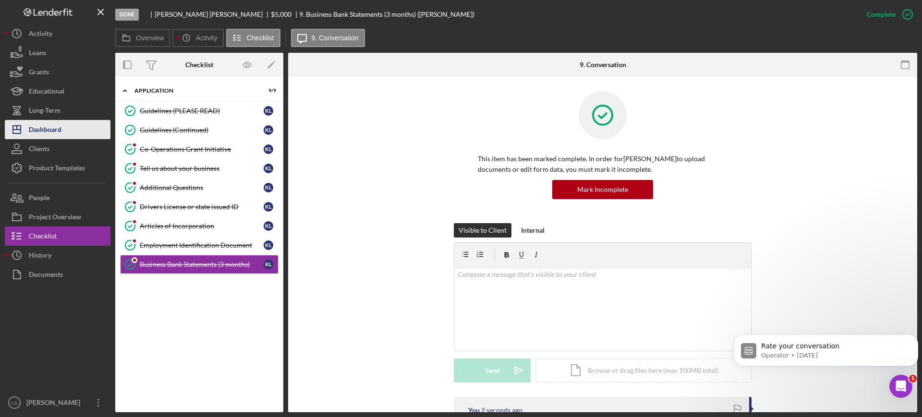
click at [87, 132] on button "Icon/Dashboard Dashboard" at bounding box center [58, 129] width 106 height 19
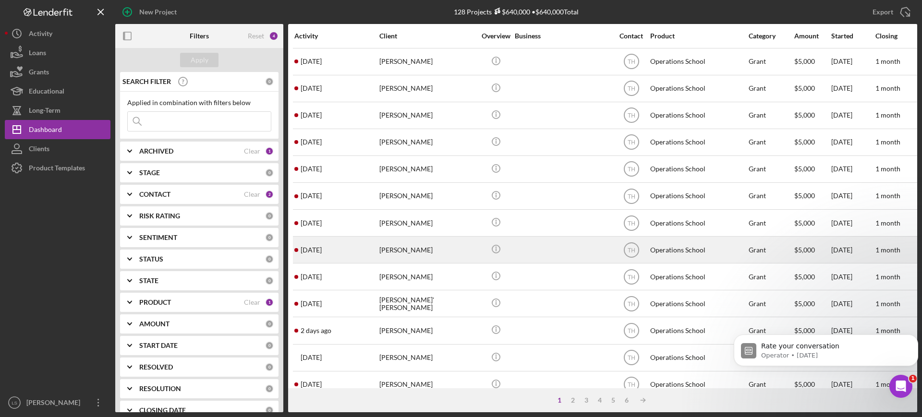
click at [463, 248] on div "[PERSON_NAME]" at bounding box center [427, 249] width 96 height 25
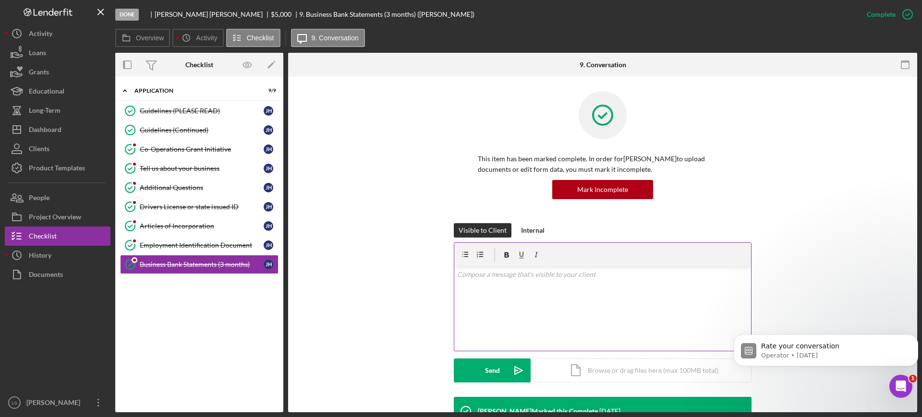
click at [581, 271] on p at bounding box center [602, 274] width 291 height 11
drag, startPoint x: 581, startPoint y: 271, endPoint x: 545, endPoint y: 290, distance: 40.4
click at [545, 290] on div "v Color teal Color pink Remove color Add row above Add row below Add column bef…" at bounding box center [602, 309] width 297 height 84
click at [545, 287] on div "v Color teal Color pink Remove color Add row above Add row below Add column bef…" at bounding box center [602, 309] width 297 height 84
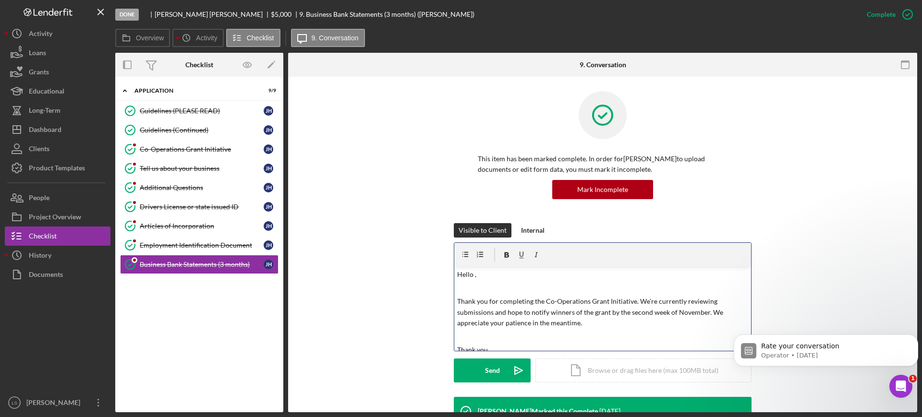
drag, startPoint x: 473, startPoint y: 274, endPoint x: 474, endPoint y: 279, distance: 5.5
click at [473, 274] on p "Hello ," at bounding box center [602, 274] width 291 height 11
click at [485, 379] on div "Send" at bounding box center [492, 371] width 15 height 24
